Goal: Task Accomplishment & Management: Use online tool/utility

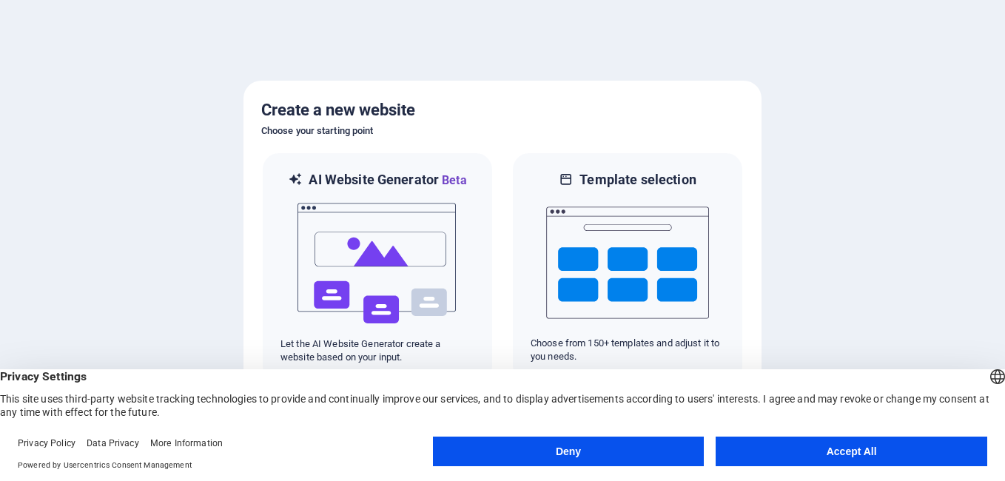
click at [758, 448] on button "Accept All" at bounding box center [851, 451] width 272 height 30
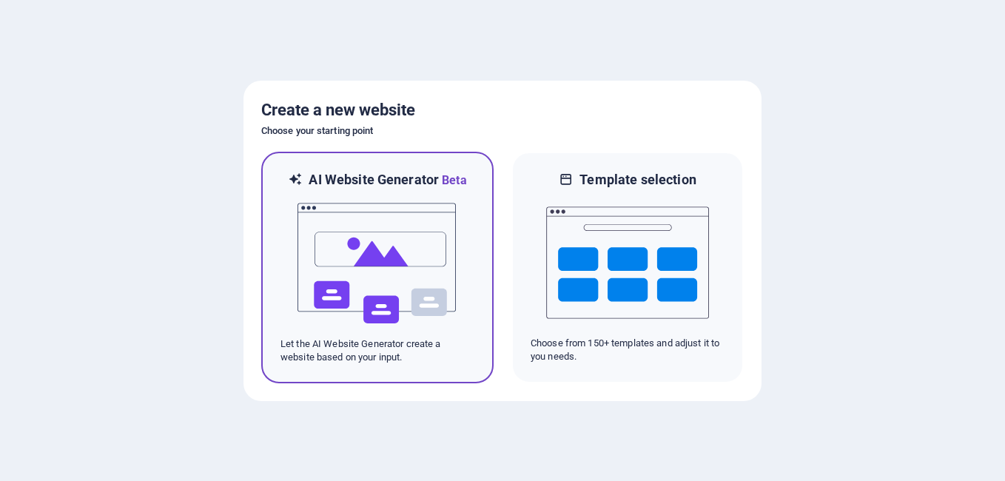
click at [378, 165] on div "AI Website Generator Beta Let the AI Website Generator create a website based o…" at bounding box center [377, 268] width 232 height 232
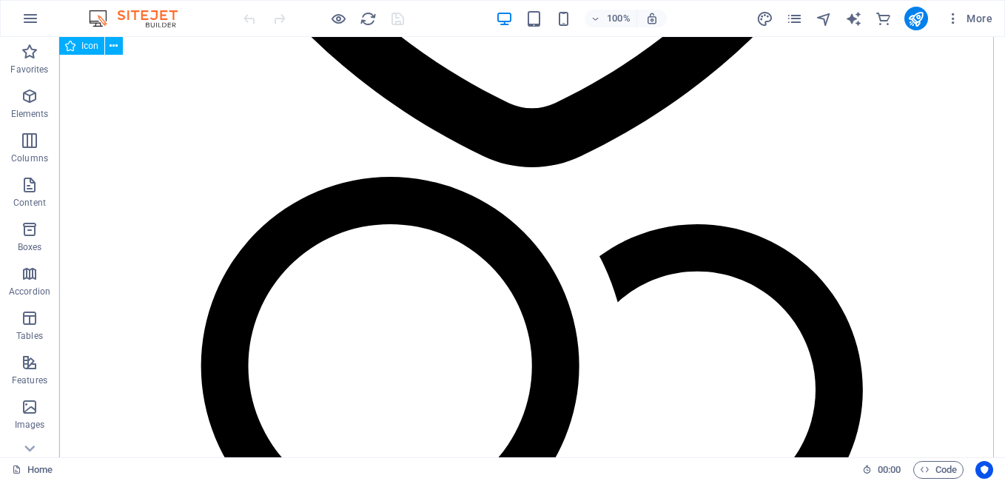
scroll to position [1248, 0]
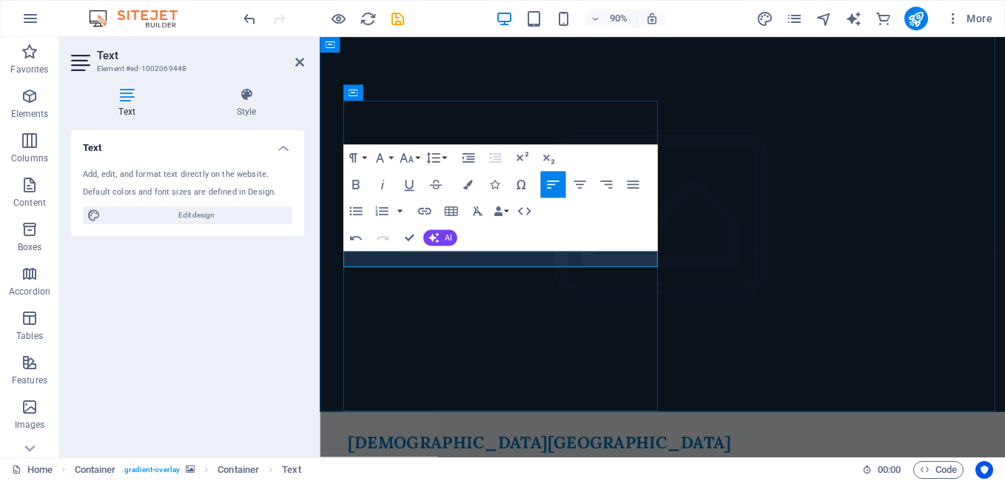
drag, startPoint x: 647, startPoint y: 286, endPoint x: 581, endPoint y: 286, distance: 66.6
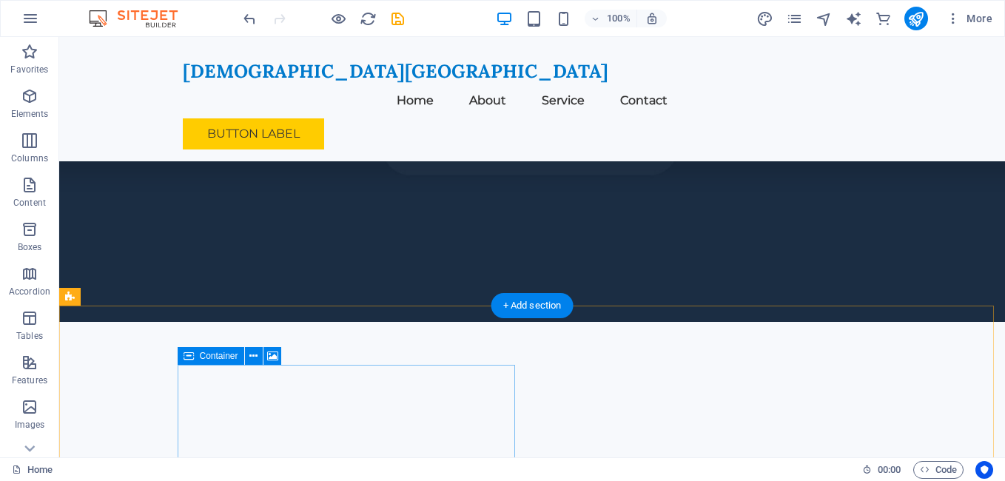
scroll to position [198, 0]
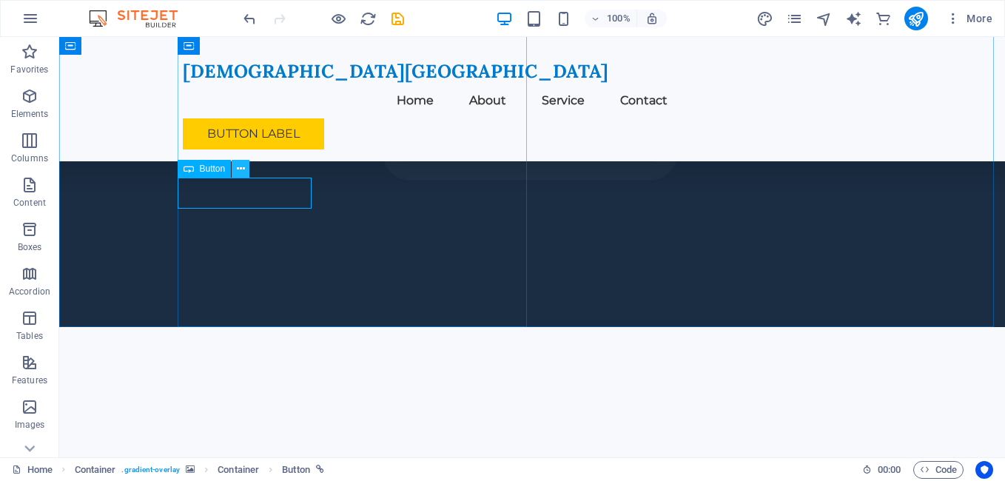
click at [240, 171] on icon at bounding box center [241, 169] width 8 height 16
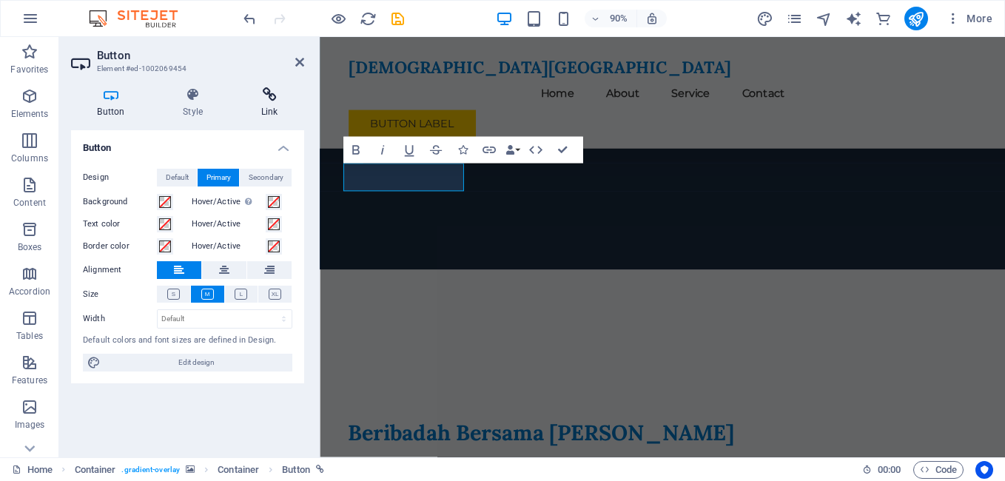
click at [263, 98] on icon at bounding box center [270, 94] width 70 height 15
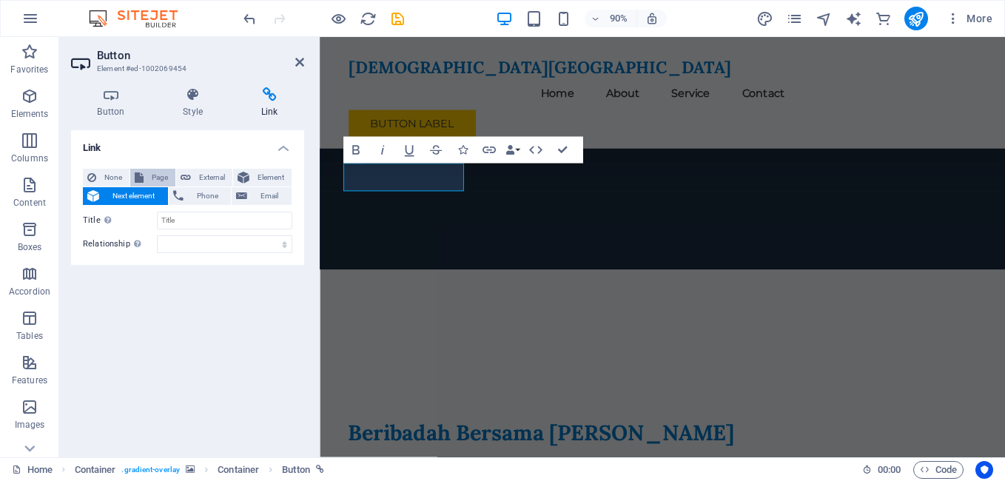
click at [150, 178] on span "Page" at bounding box center [159, 178] width 23 height 18
select select
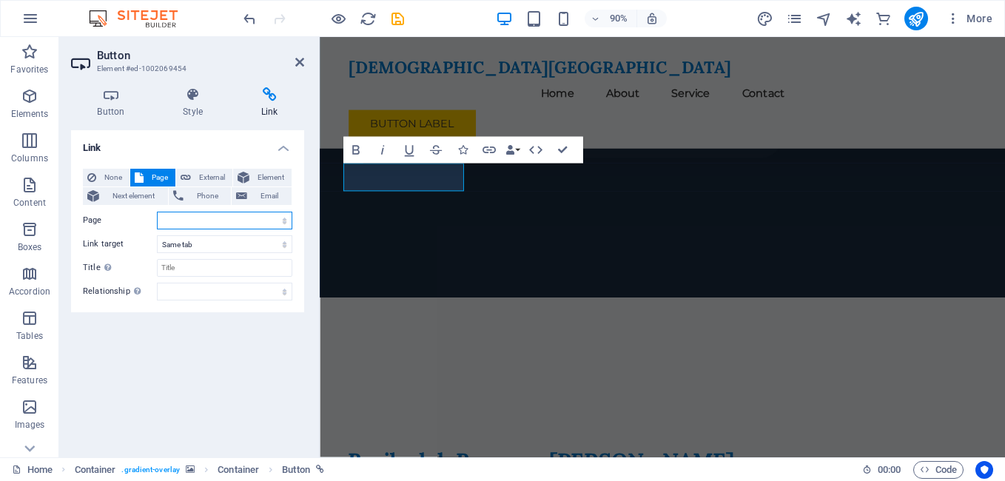
click at [220, 226] on select "Home Subpage Legal Notice Privacy" at bounding box center [224, 221] width 135 height 18
click at [209, 243] on select "New tab Same tab Overlay" at bounding box center [224, 244] width 135 height 18
click at [206, 266] on input "Title Additional link description, should not be the same as the link text. The…" at bounding box center [224, 268] width 135 height 18
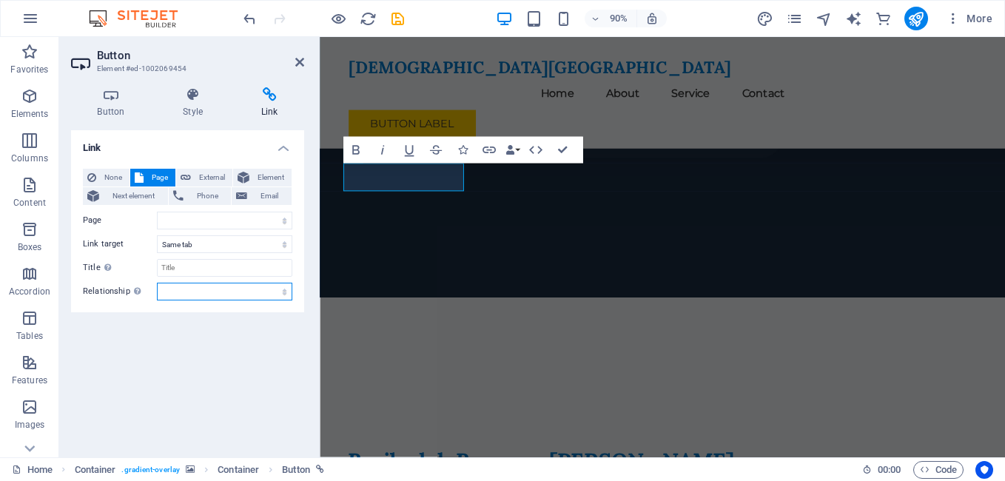
click at [203, 289] on select "alternate author bookmark external help license next nofollow noreferrer noopen…" at bounding box center [224, 292] width 135 height 18
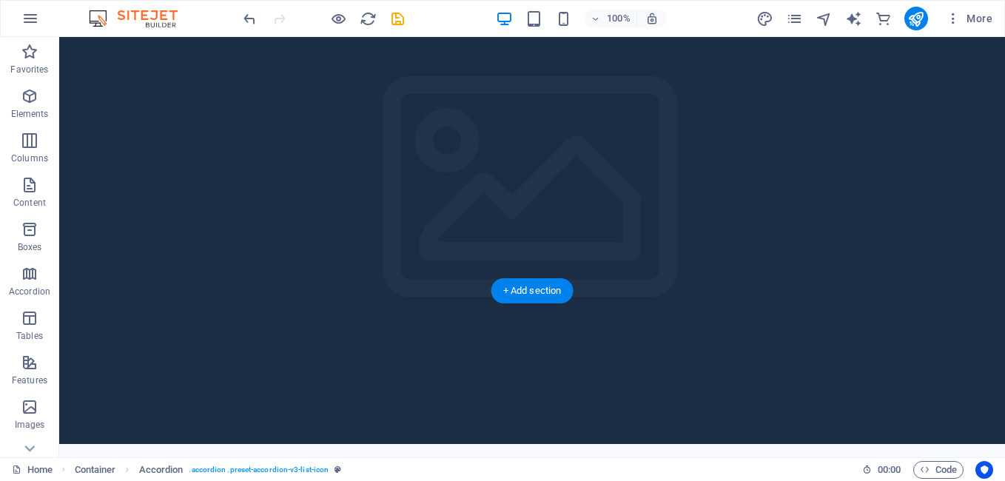
scroll to position [0, 0]
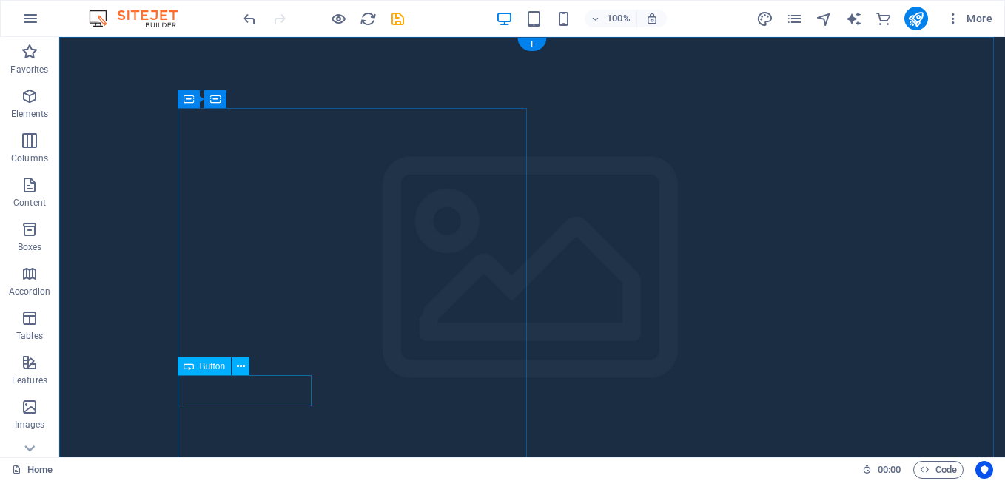
select select
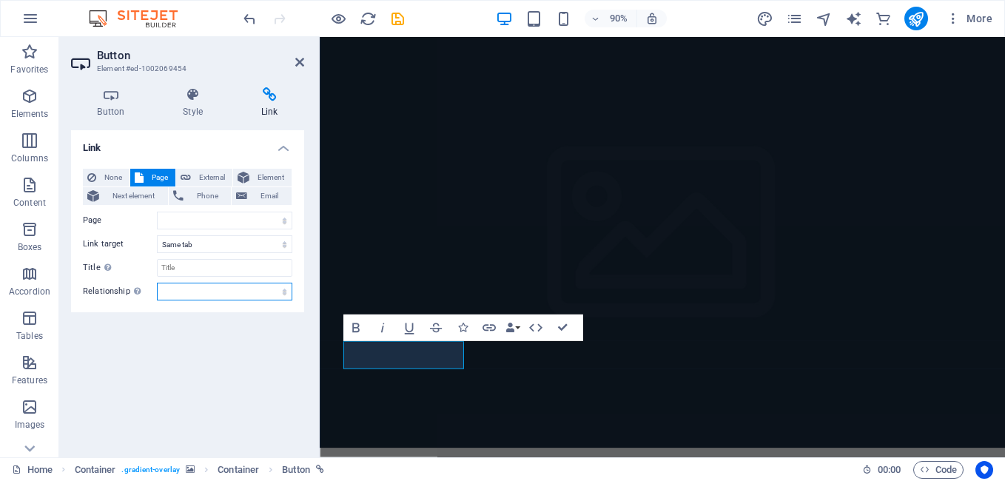
click at [180, 294] on select "alternate author bookmark external help license next nofollow noreferrer noopen…" at bounding box center [224, 292] width 135 height 18
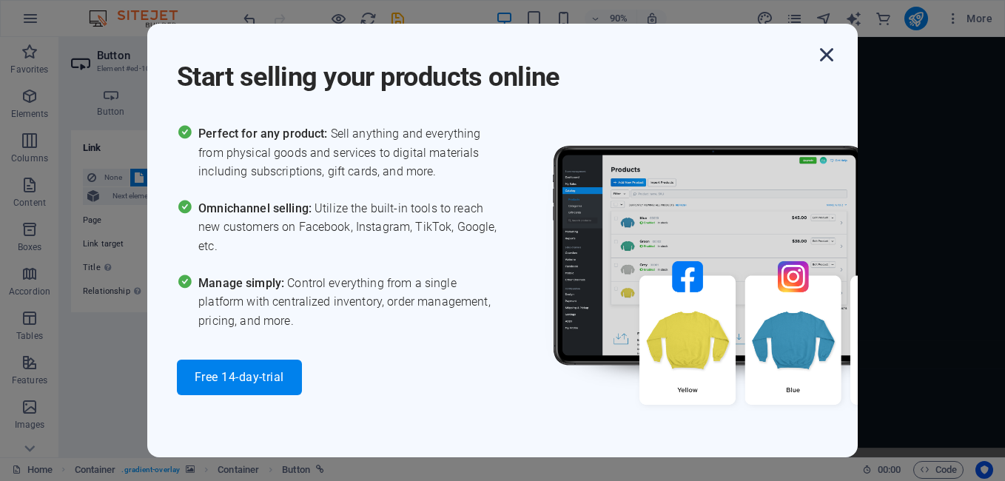
click at [823, 63] on icon "button" at bounding box center [826, 54] width 27 height 27
